Goal: Communication & Community: Answer question/provide support

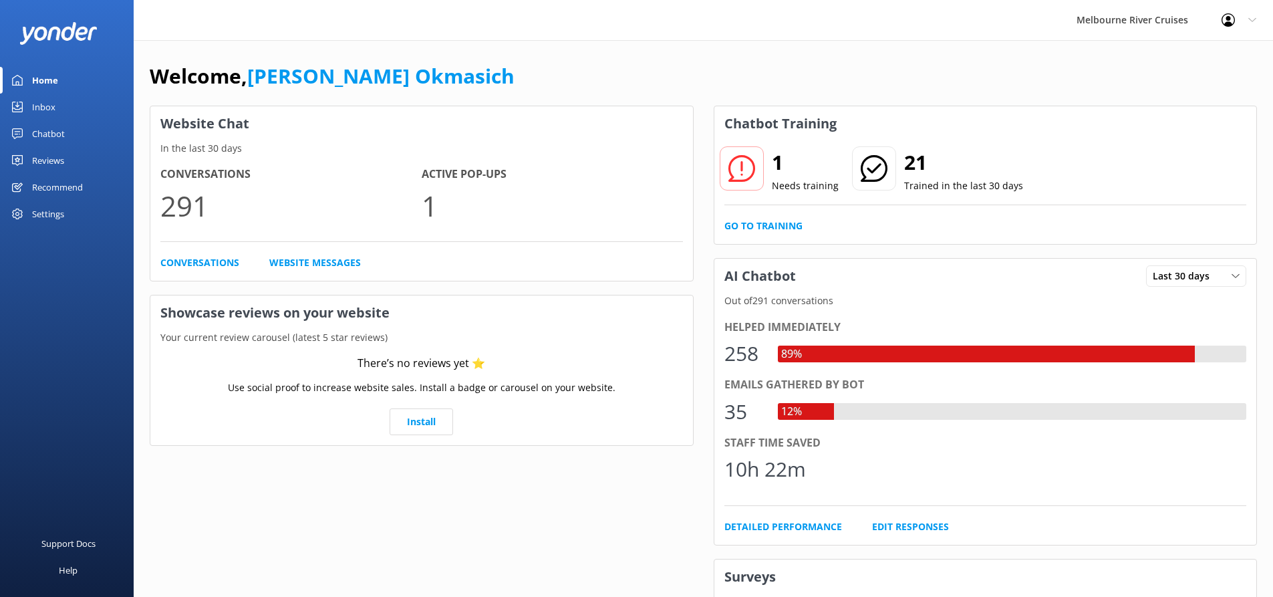
click at [68, 99] on link "Inbox" at bounding box center [67, 107] width 134 height 27
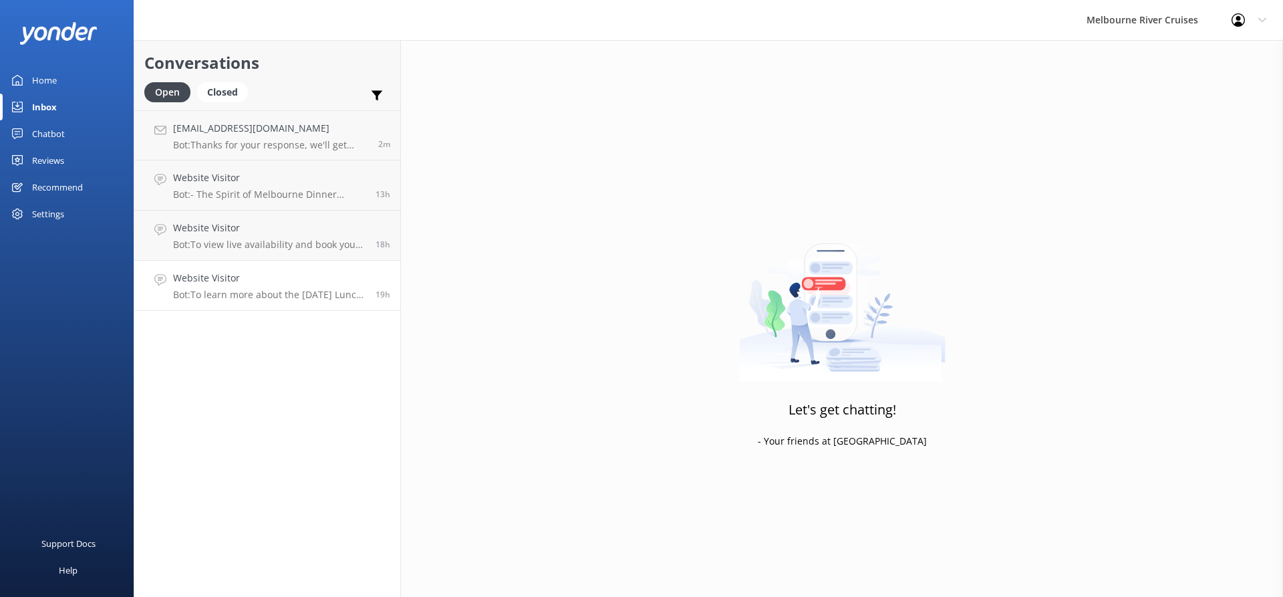
click at [301, 285] on h4 "Website Visitor" at bounding box center [269, 278] width 192 height 15
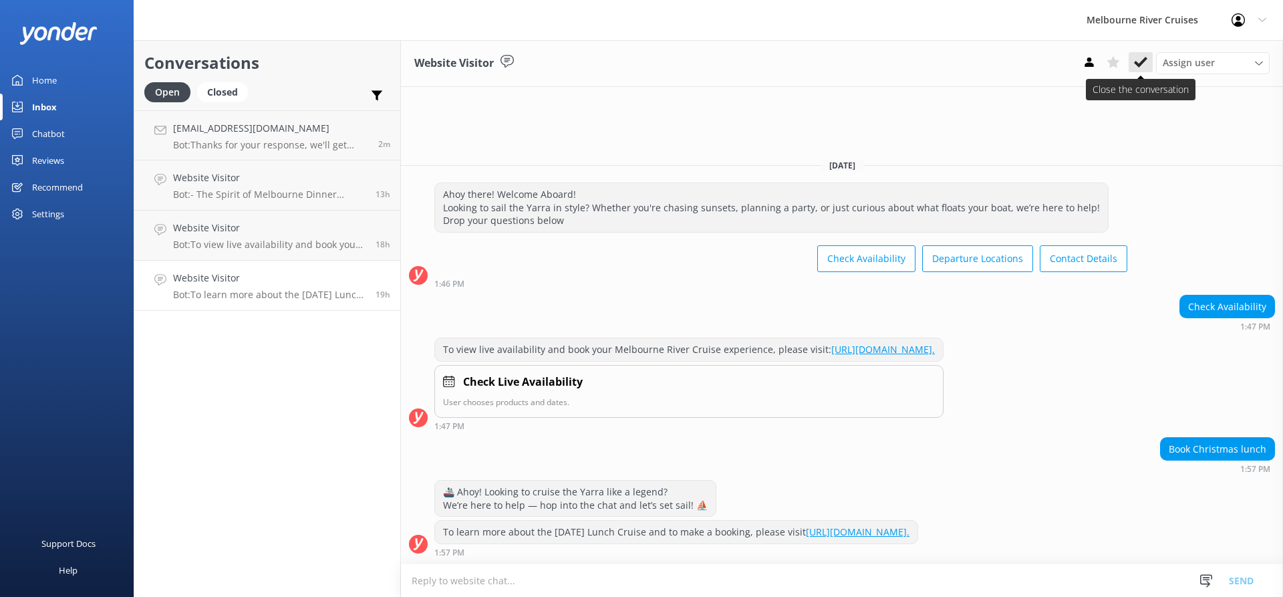
click at [1143, 61] on use at bounding box center [1140, 62] width 13 height 11
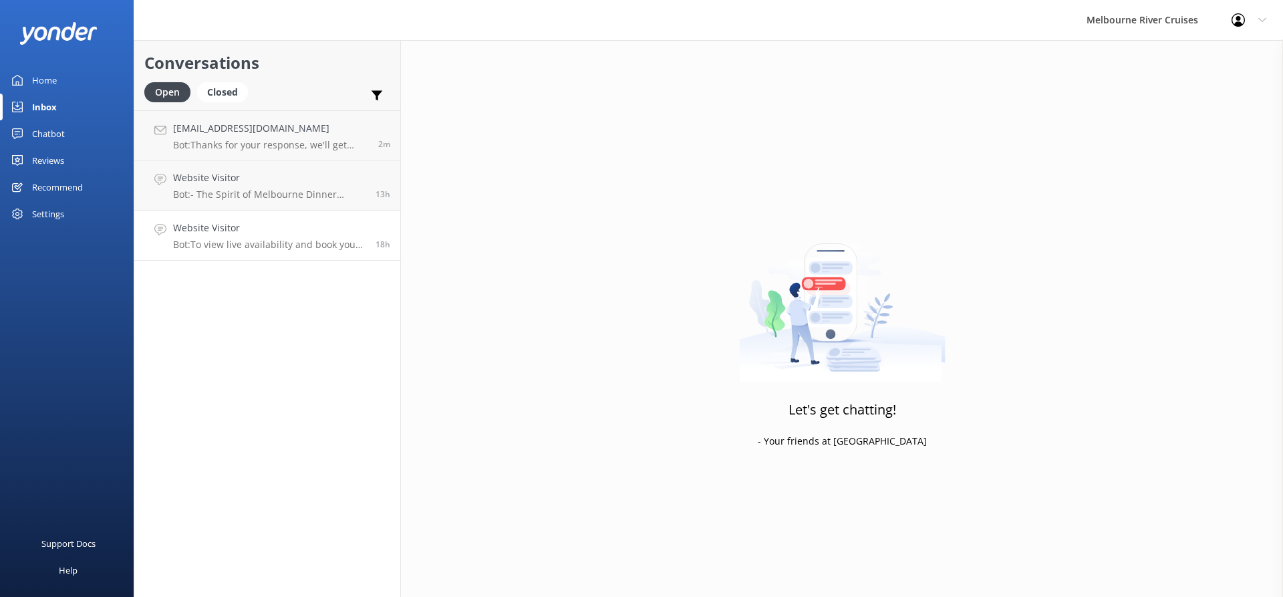
click at [325, 235] on h4 "Website Visitor" at bounding box center [269, 228] width 192 height 15
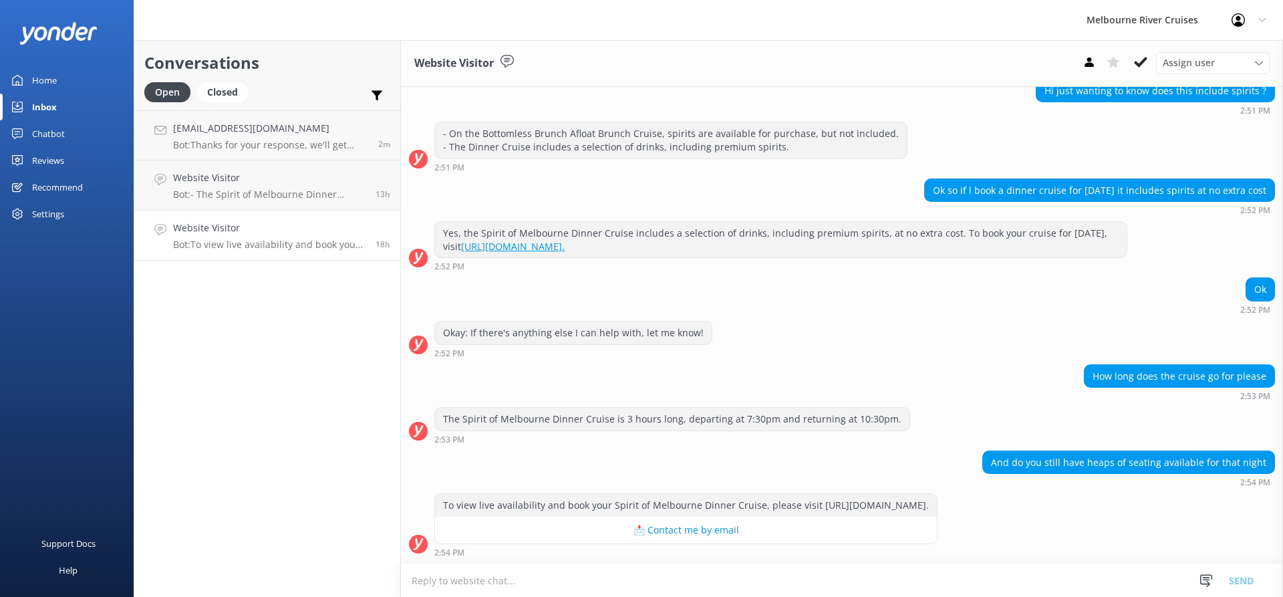
scroll to position [168, 0]
click at [1143, 61] on use at bounding box center [1140, 62] width 13 height 11
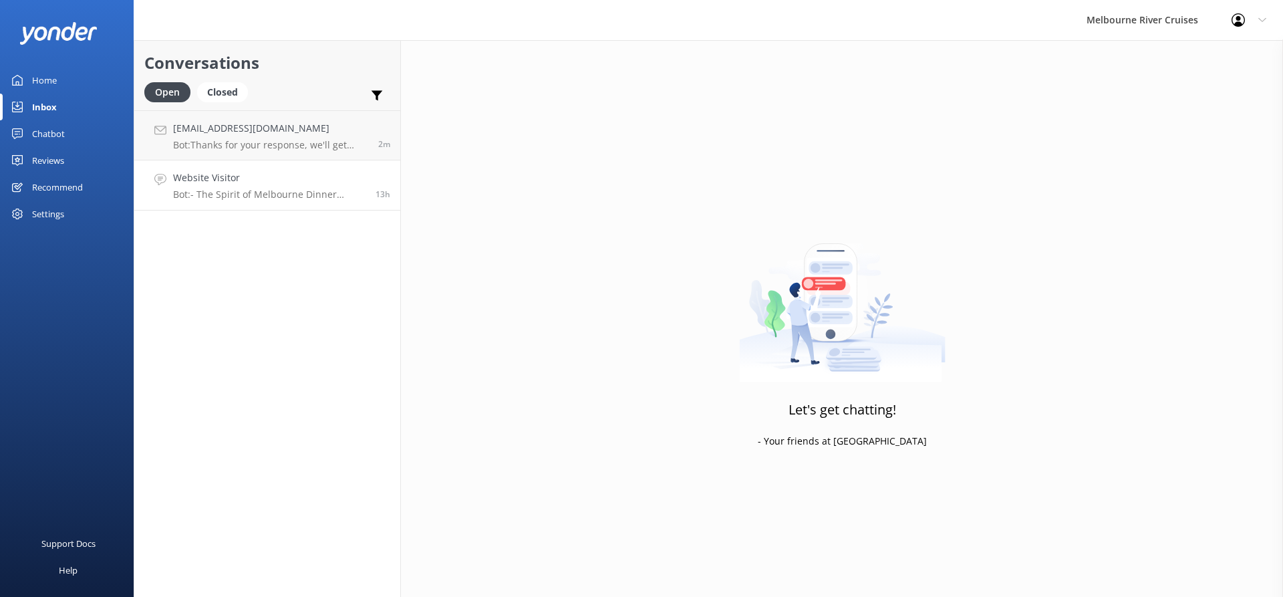
click at [318, 191] on p "Bot: - The Spirit of Melbourne Dinner Cruise features a four-course menu with a…" at bounding box center [269, 194] width 192 height 12
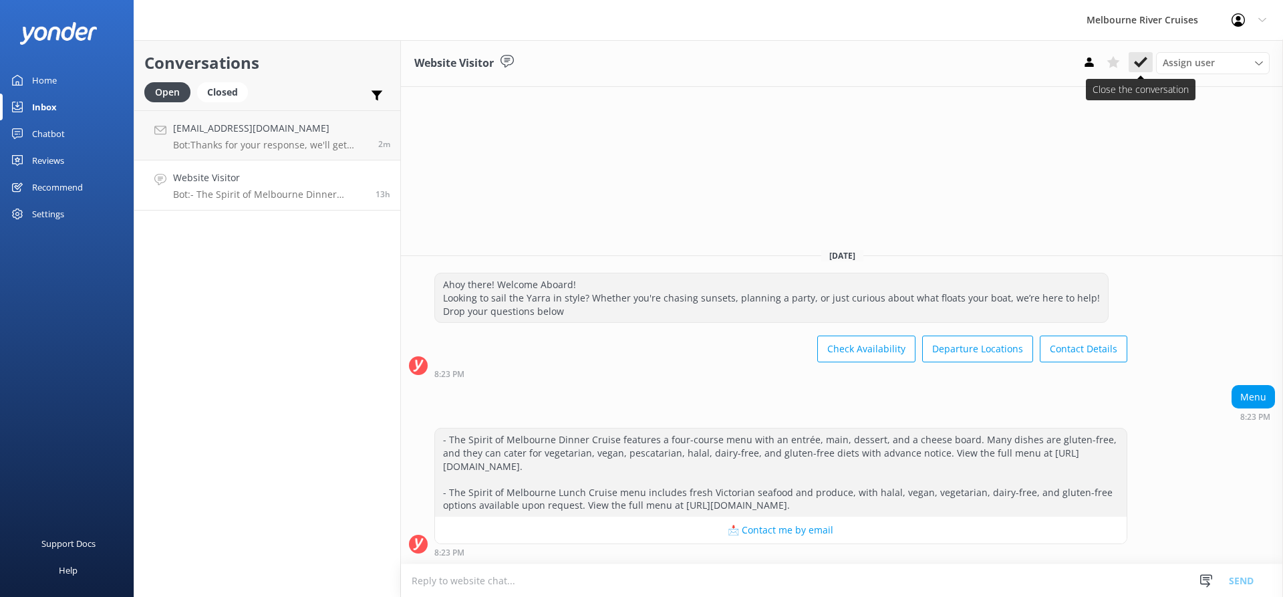
click at [1144, 60] on use at bounding box center [1140, 62] width 13 height 11
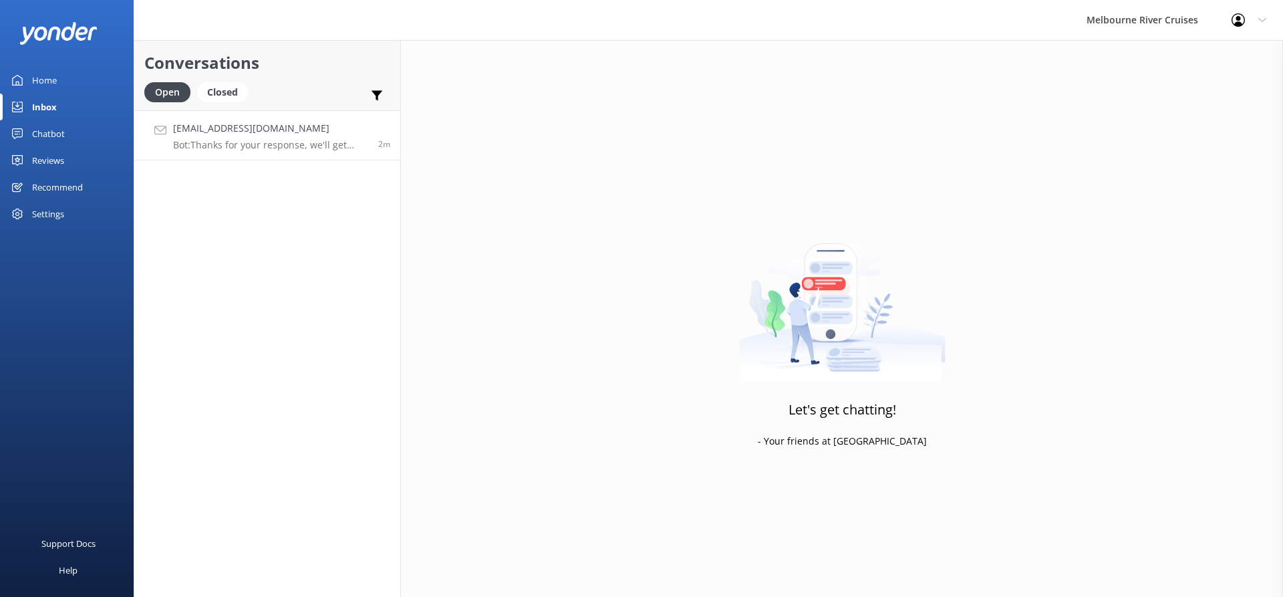
click at [287, 138] on div "[EMAIL_ADDRESS][DOMAIN_NAME] Bot: Thanks for your response, we'll get back to y…" at bounding box center [270, 135] width 195 height 29
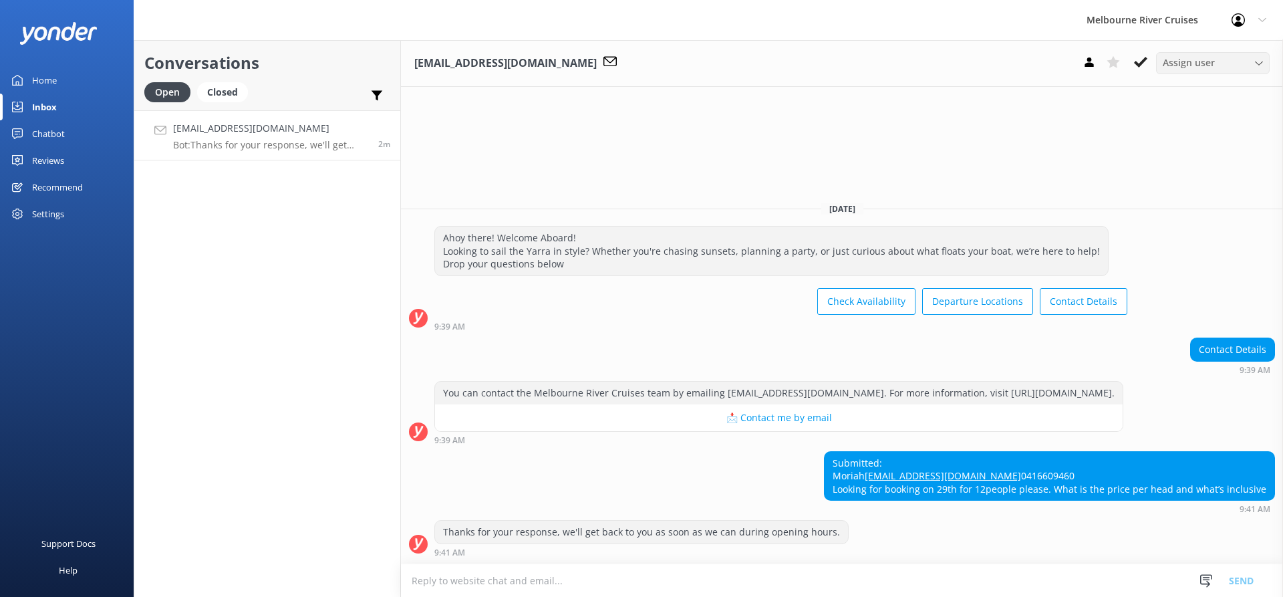
click at [1234, 69] on div "Assign user" at bounding box center [1213, 62] width 107 height 15
click at [1187, 237] on div "[PERSON_NAME]" at bounding box center [1195, 235] width 63 height 13
